Goal: Check status: Check status

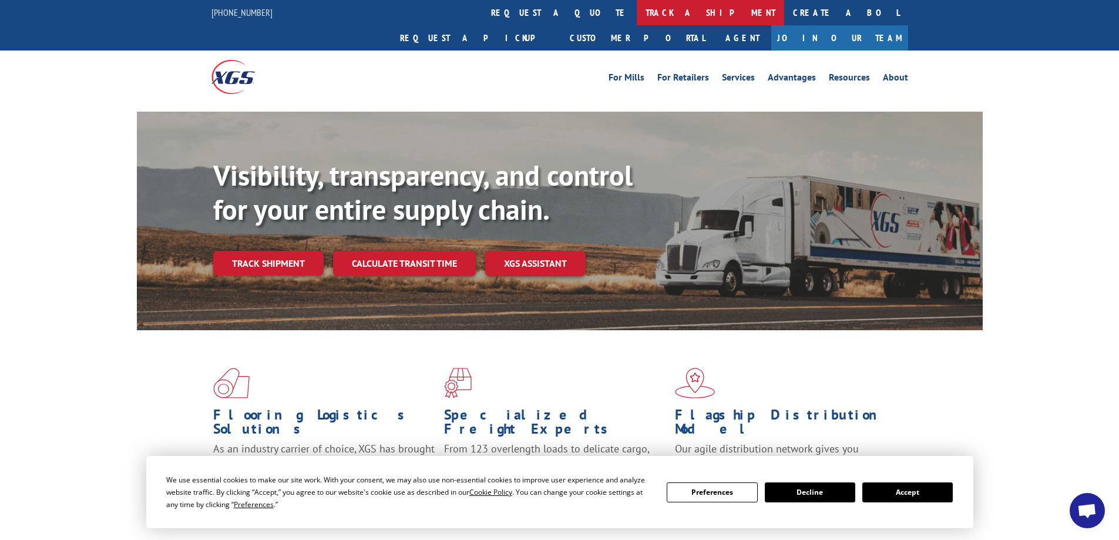
click at [637, 19] on link "track a shipment" at bounding box center [710, 12] width 147 height 25
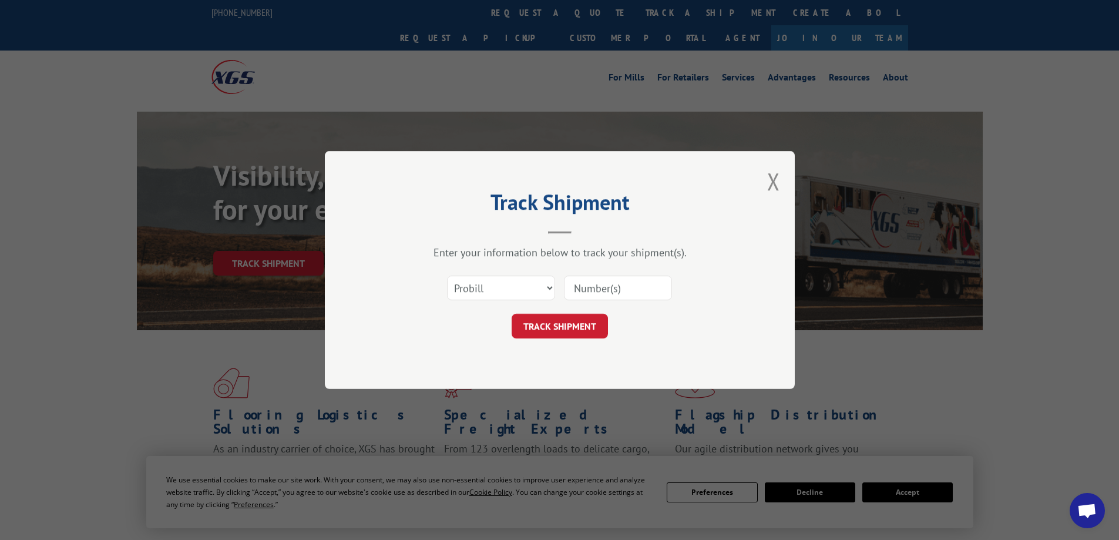
click at [563, 284] on div "Select category... Probill BOL PO" at bounding box center [560, 287] width 352 height 39
drag, startPoint x: 585, startPoint y: 288, endPoint x: 552, endPoint y: 233, distance: 64.8
click at [585, 288] on input at bounding box center [618, 287] width 108 height 25
click at [603, 281] on input at bounding box center [618, 287] width 108 height 25
paste input "17595851"
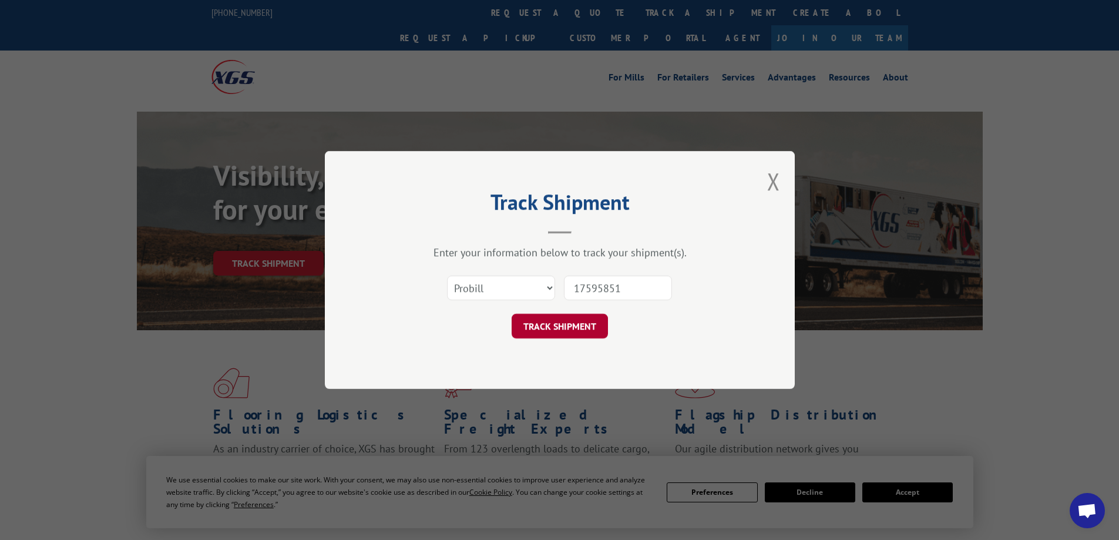
type input "17595851"
click at [582, 333] on button "TRACK SHIPMENT" at bounding box center [560, 326] width 96 height 25
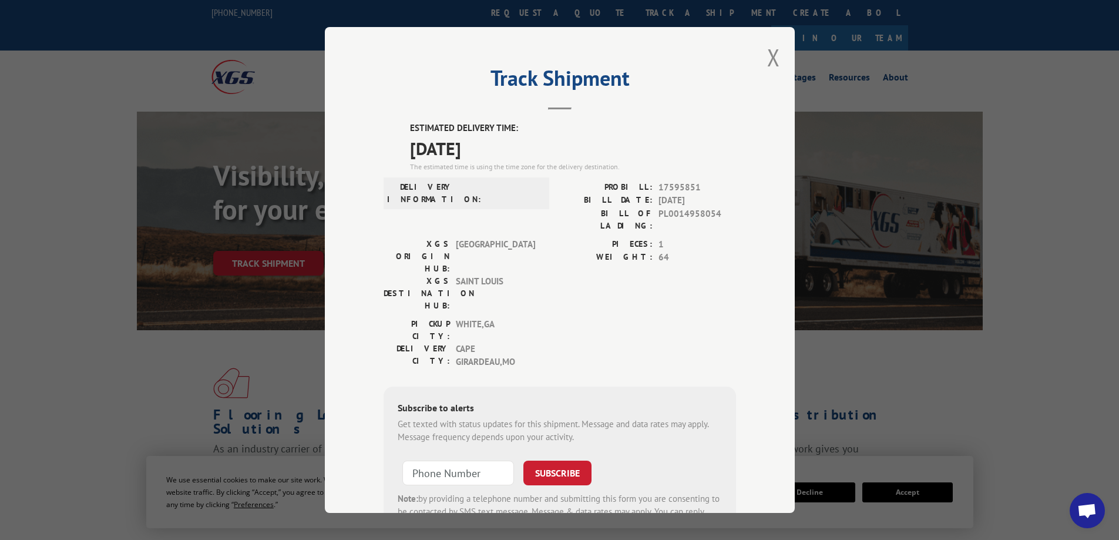
click at [761, 49] on div "Track Shipment ESTIMATED DELIVERY TIME: [DATE] The estimated time is using the …" at bounding box center [560, 270] width 470 height 486
click at [773, 55] on button "Close modal" at bounding box center [773, 57] width 13 height 31
